Goal: Find specific page/section: Find specific page/section

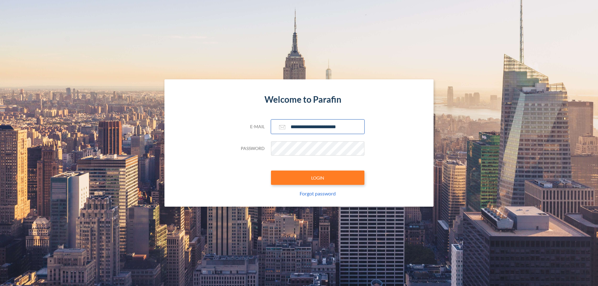
type input "**********"
click at [318, 178] on button "LOGIN" at bounding box center [317, 178] width 93 height 14
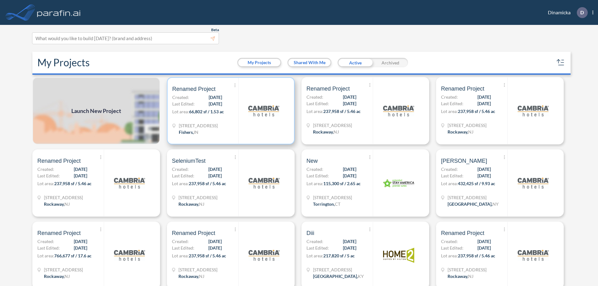
scroll to position [2, 0]
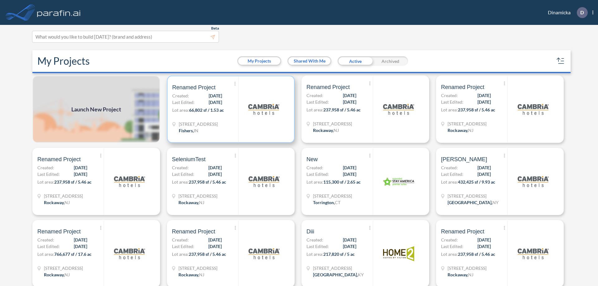
click at [229, 109] on p "Lot area: 66,802 sf / 1.53 ac" at bounding box center [205, 111] width 66 height 9
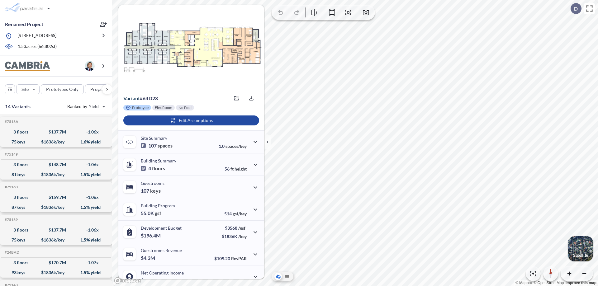
scroll to position [31, 0]
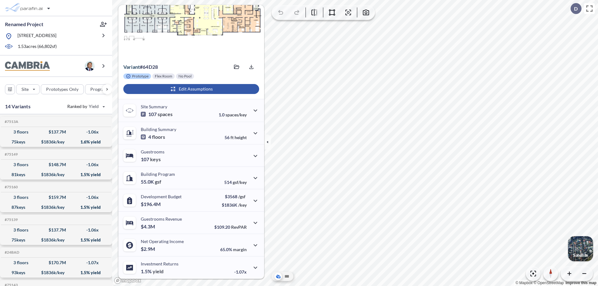
click at [190, 89] on div "button" at bounding box center [191, 89] width 136 height 10
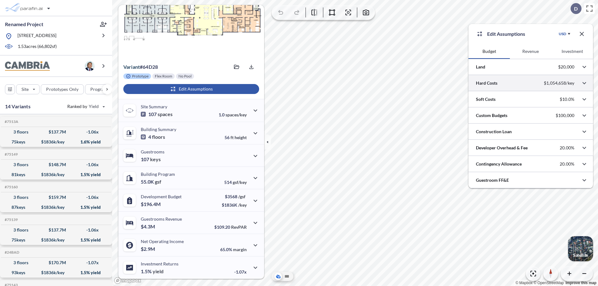
click at [531, 83] on div at bounding box center [530, 83] width 125 height 16
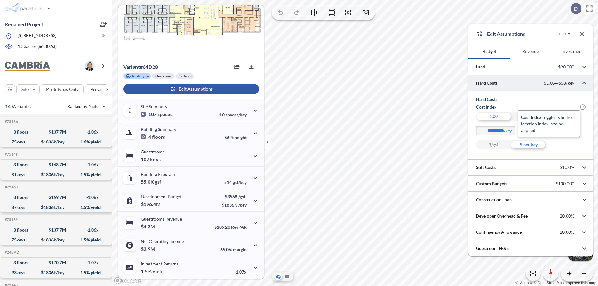
click at [583, 107] on span "?" at bounding box center [583, 107] width 6 height 6
